Goal: Task Accomplishment & Management: Manage account settings

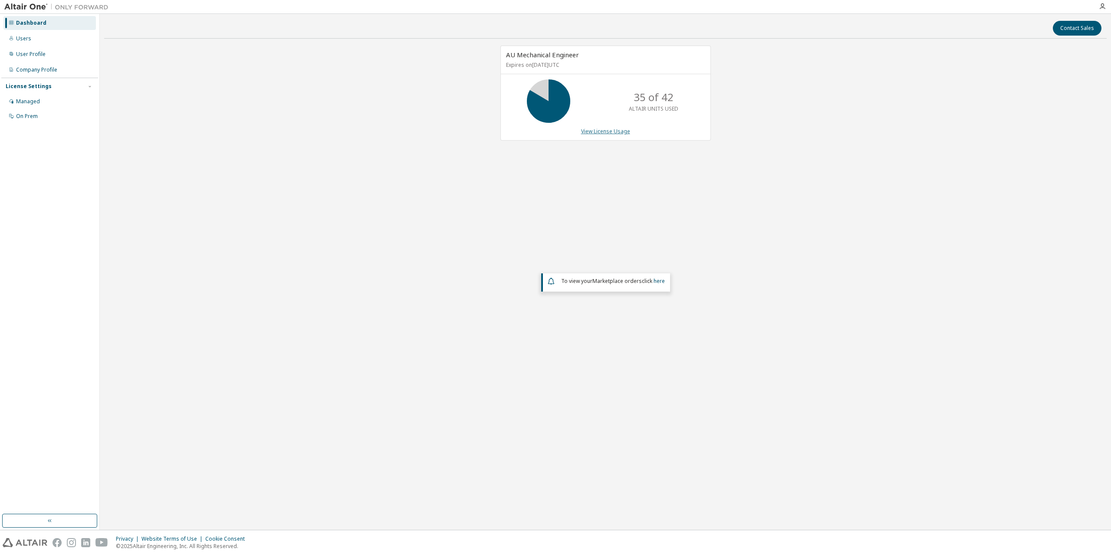
click at [603, 131] on link "View License Usage" at bounding box center [605, 131] width 49 height 7
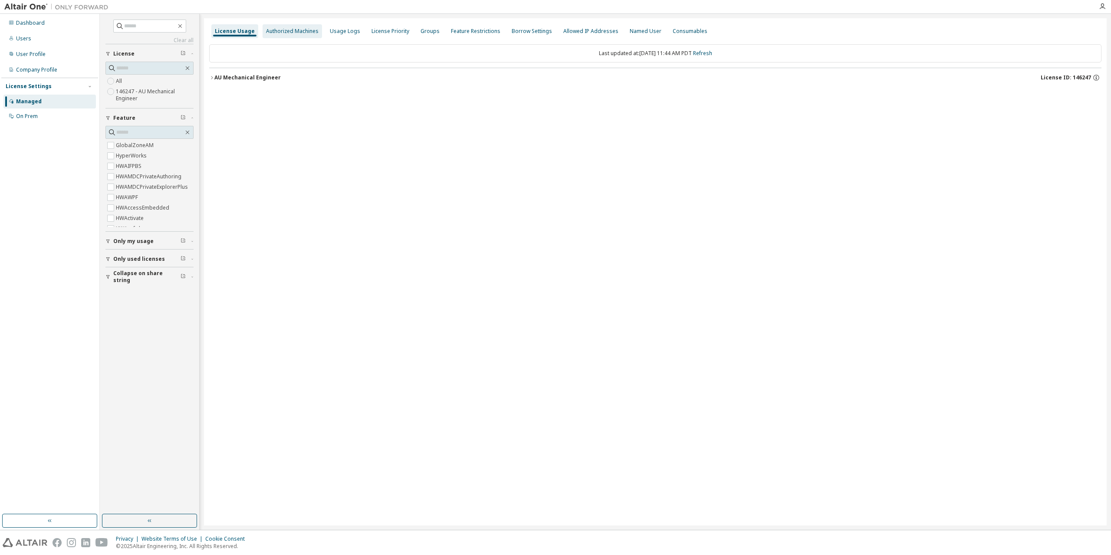
click at [310, 32] on div "Authorized Machines" at bounding box center [292, 31] width 52 height 7
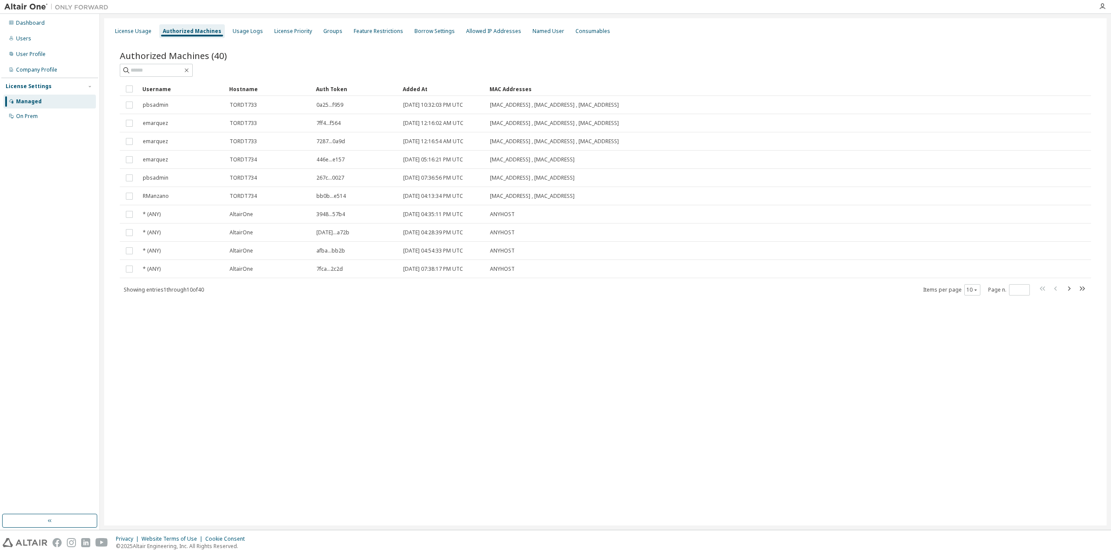
click at [204, 288] on span "Showing entries 1 through 10 of 40" at bounding box center [164, 289] width 80 height 7
click at [1068, 289] on icon "button" at bounding box center [1068, 288] width 10 height 10
click at [1053, 288] on icon "button" at bounding box center [1055, 288] width 10 height 10
click at [1046, 289] on icon "button" at bounding box center [1042, 288] width 10 height 10
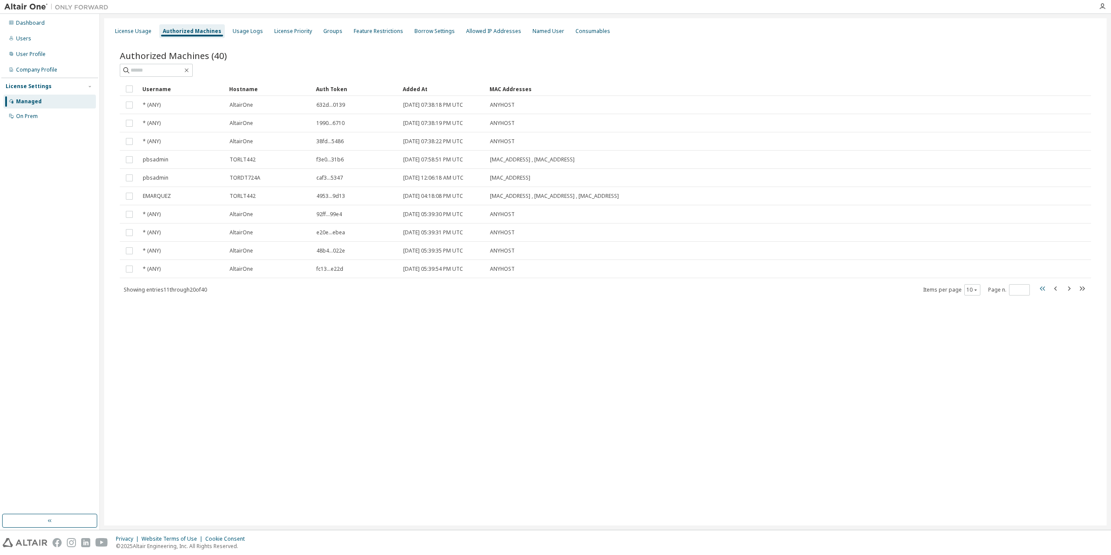
type input "*"
click at [180, 86] on div "Username" at bounding box center [182, 89] width 80 height 14
click at [158, 69] on input "text" at bounding box center [157, 70] width 52 height 9
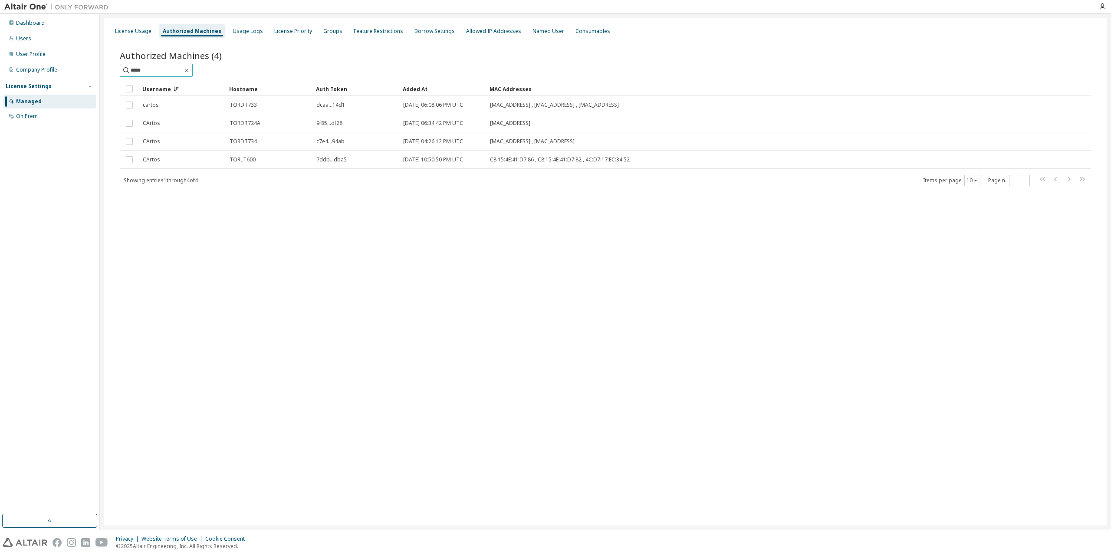
drag, startPoint x: 161, startPoint y: 73, endPoint x: 0, endPoint y: 76, distance: 161.4
click at [0, 76] on div "Dashboard Users User Profile Company Profile License Settings Managed On Prem L…" at bounding box center [555, 272] width 1111 height 516
type input "*******"
